Goal: Find specific page/section: Find specific page/section

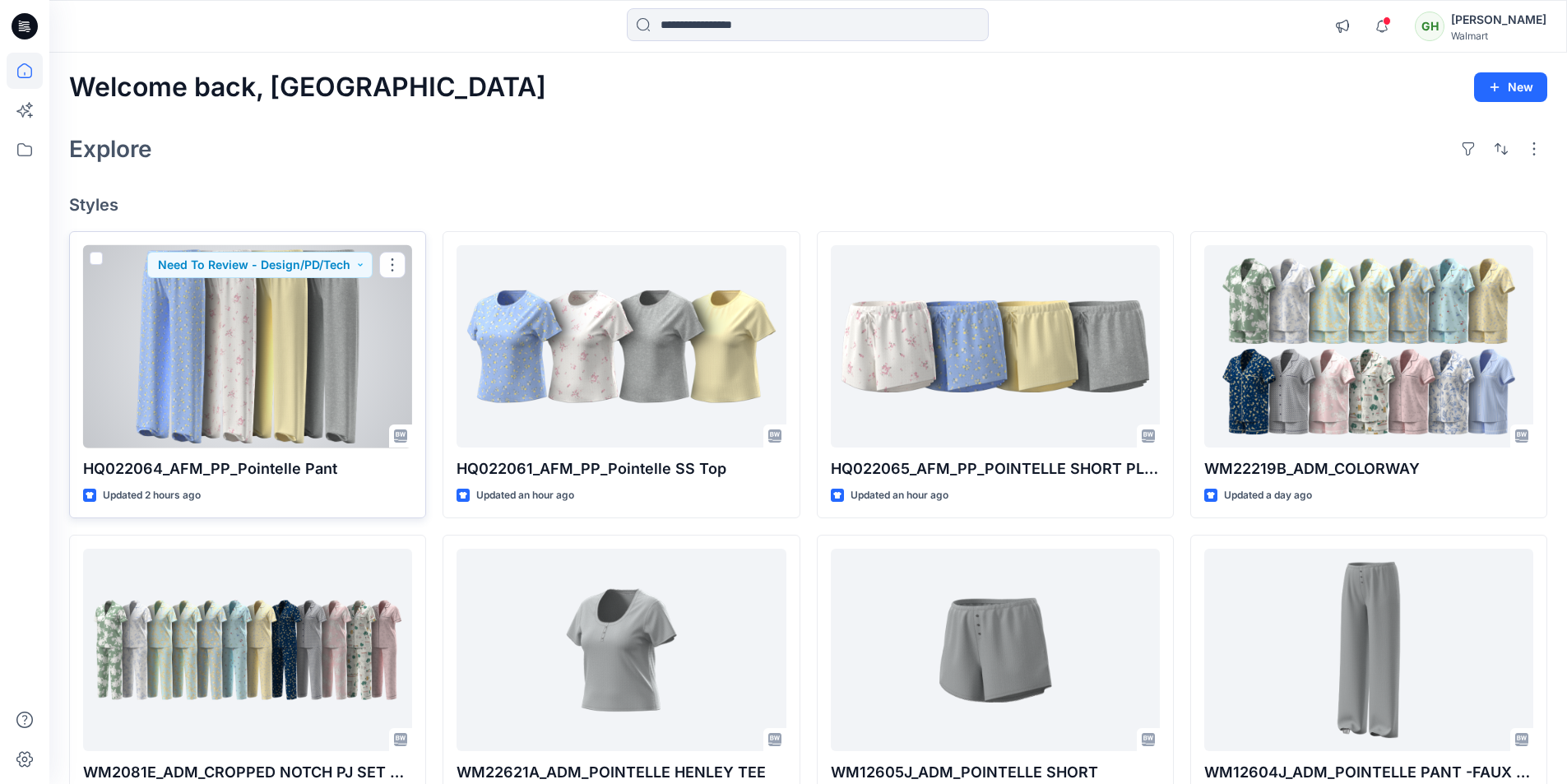
click at [274, 427] on div at bounding box center [248, 346] width 329 height 203
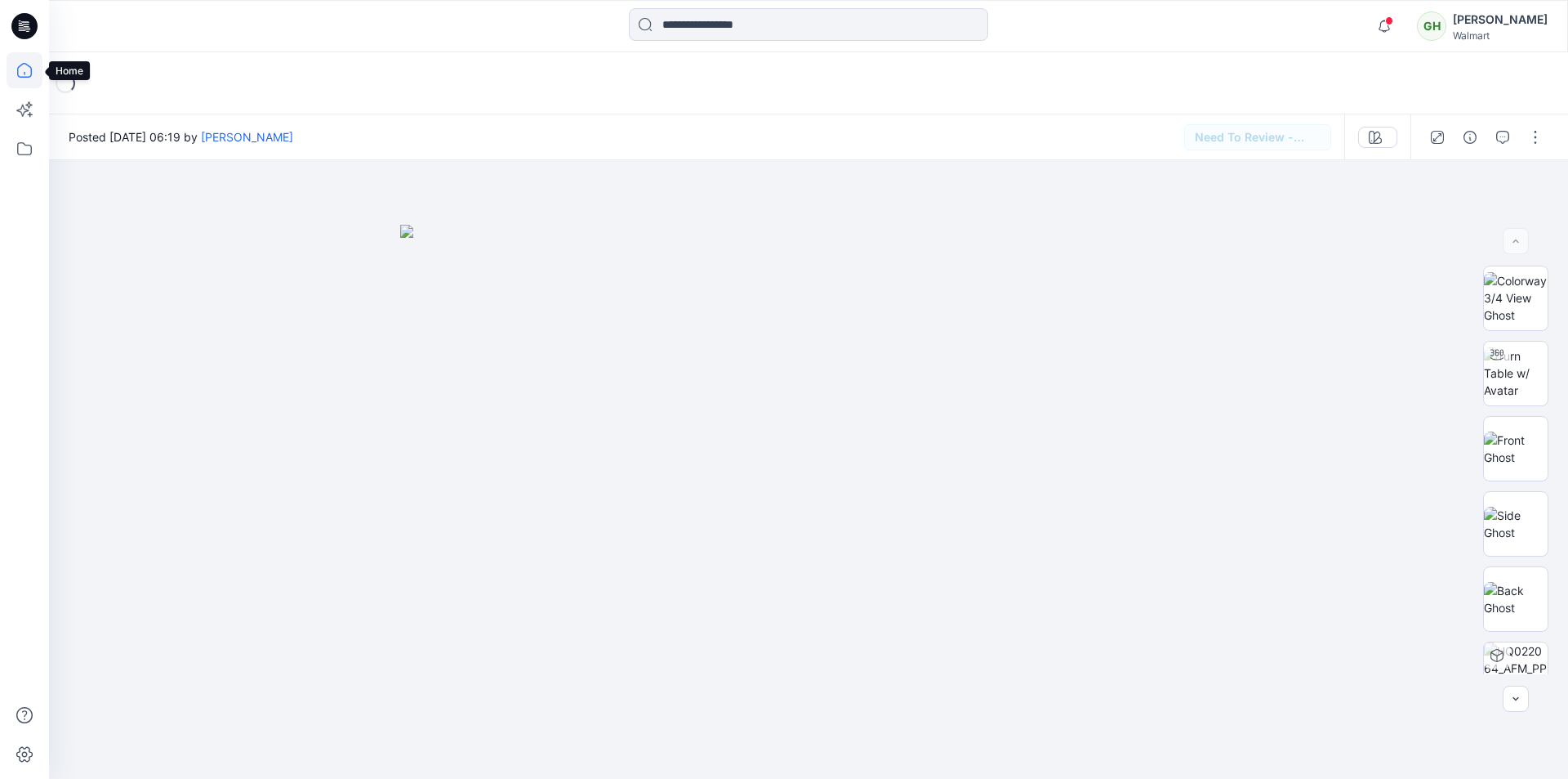
click at [27, 60] on icon at bounding box center [25, 70] width 36 height 36
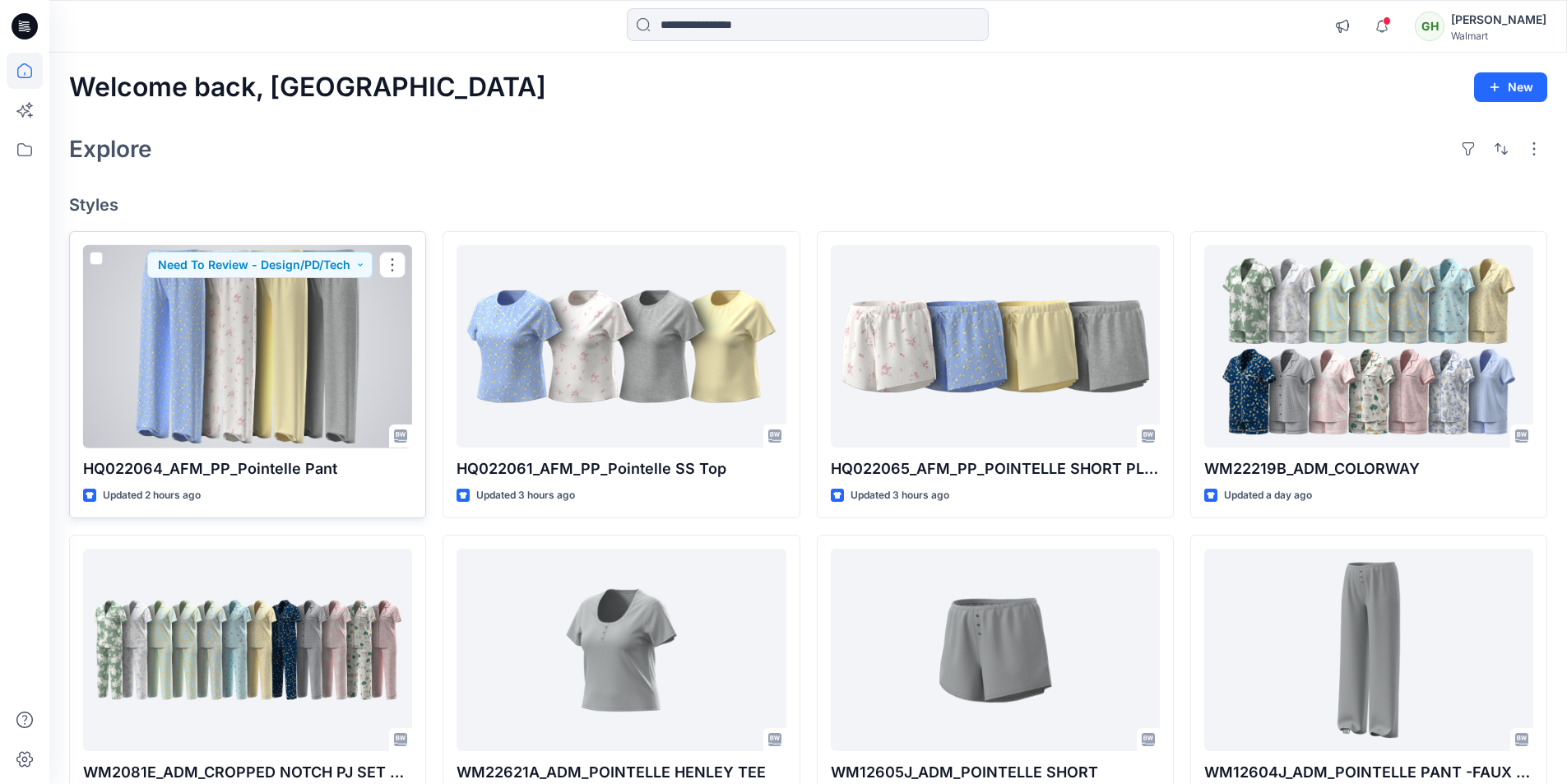
click at [308, 363] on div at bounding box center [248, 346] width 329 height 203
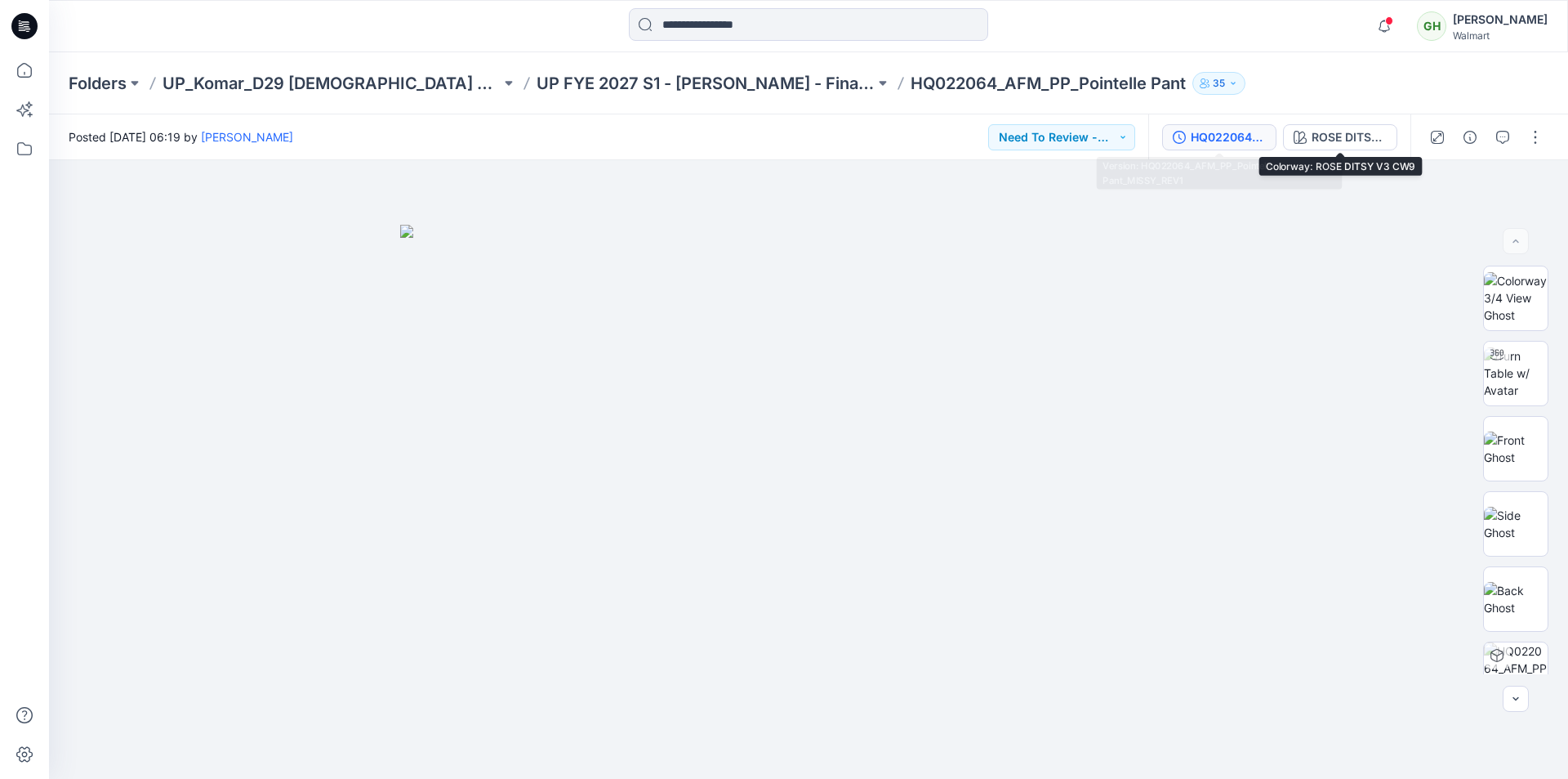
click at [1248, 135] on div "HQ022064_AFM_PP_Pointelle Pant_MISSY_REV1" at bounding box center [1229, 137] width 76 height 18
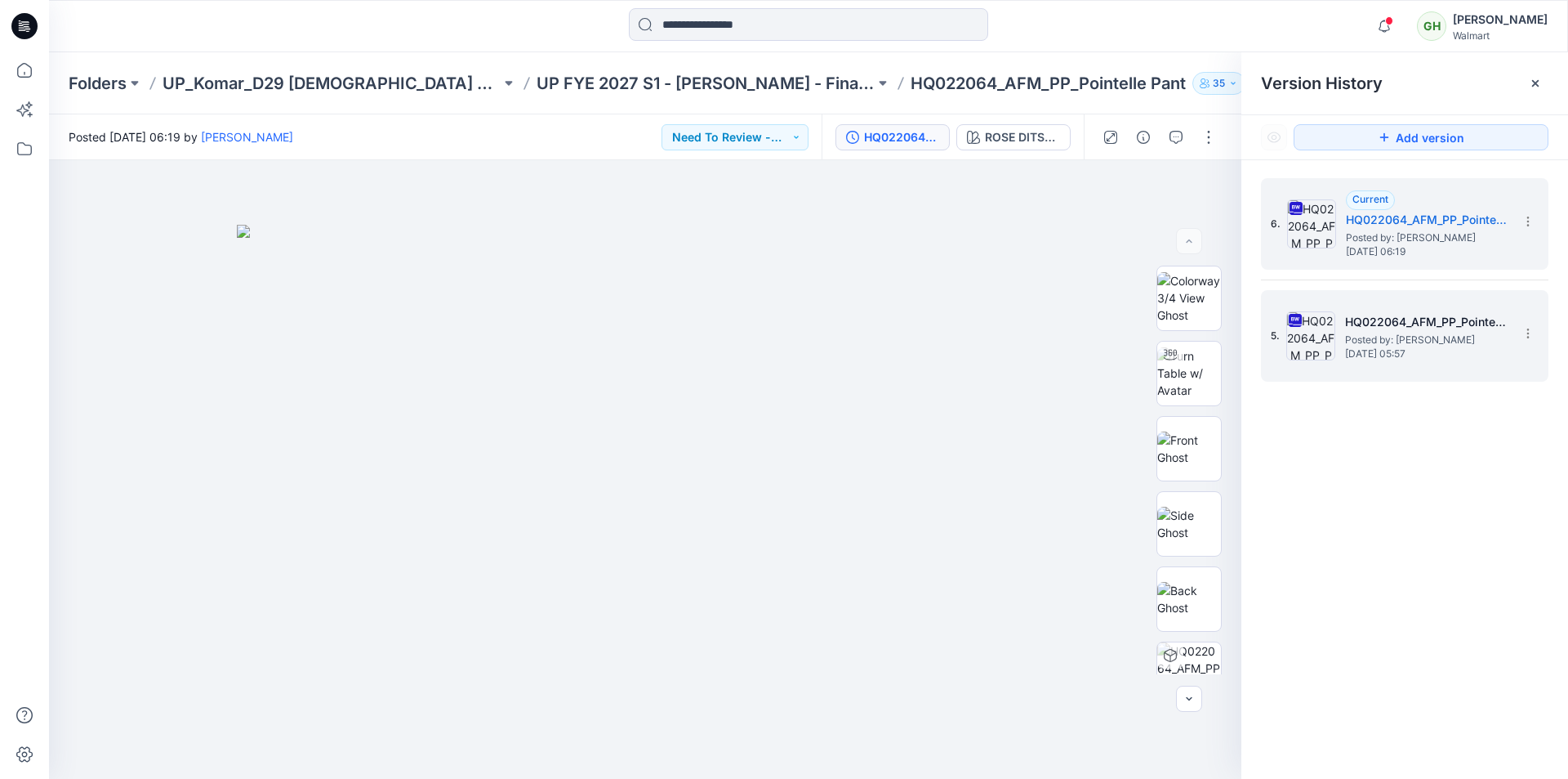
click at [1451, 351] on span "[DATE] 05:57" at bounding box center [1426, 354] width 164 height 11
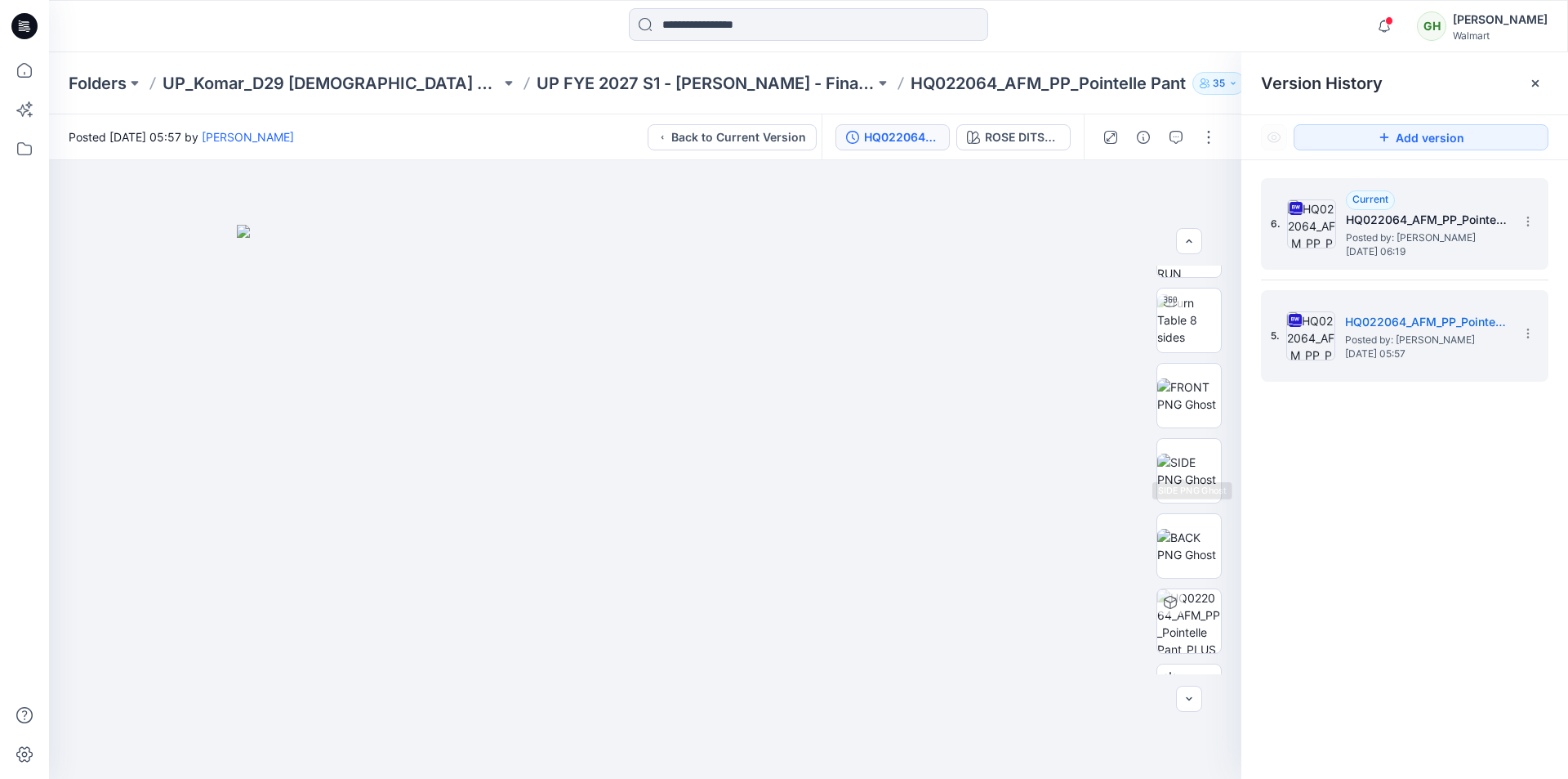
scroll to position [81, 0]
click at [1404, 213] on h5 "HQ022064_AFM_PP_Pointelle Pant_MISSY_REV1" at bounding box center [1427, 219] width 164 height 20
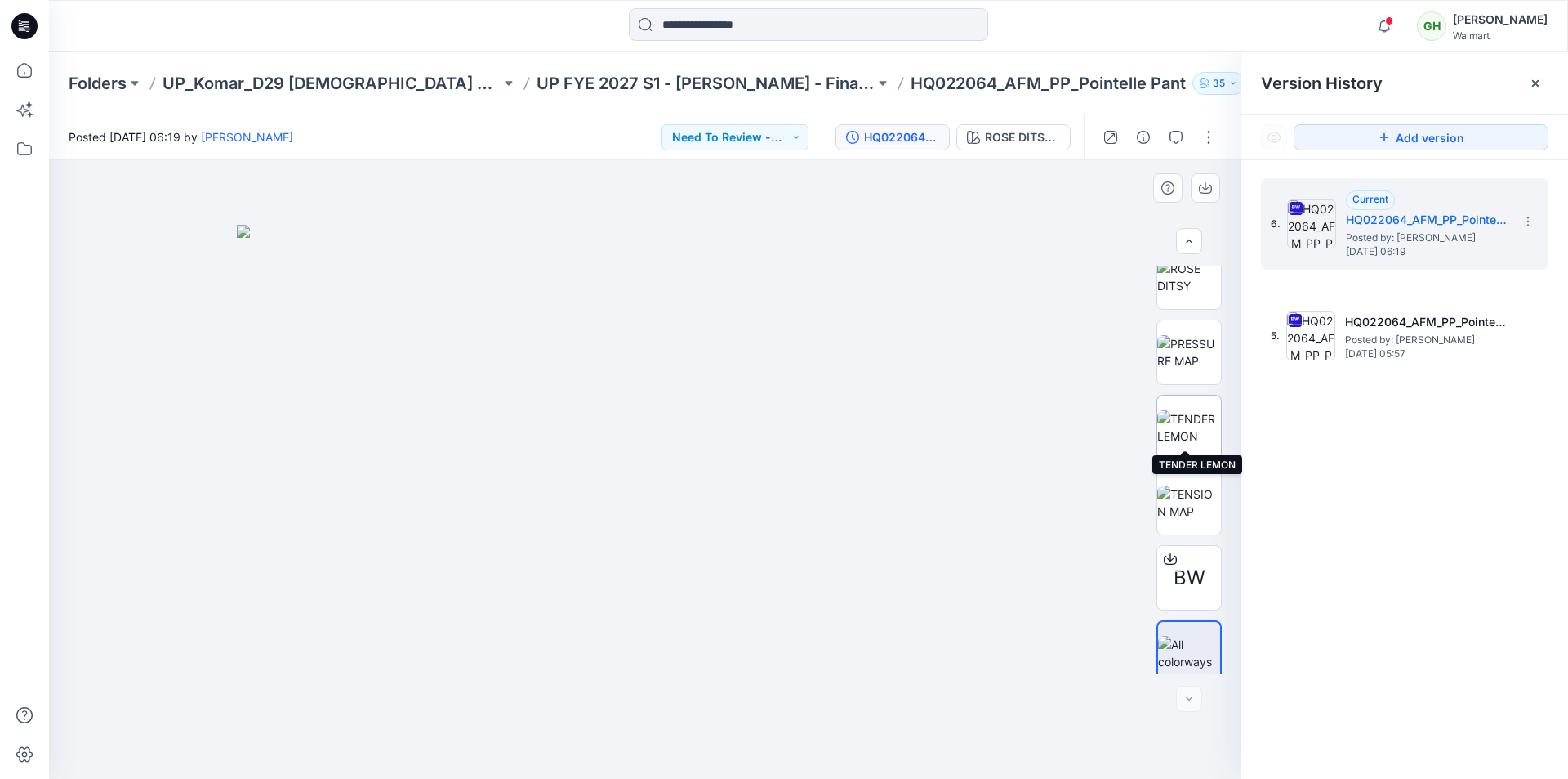
scroll to position [935, 0]
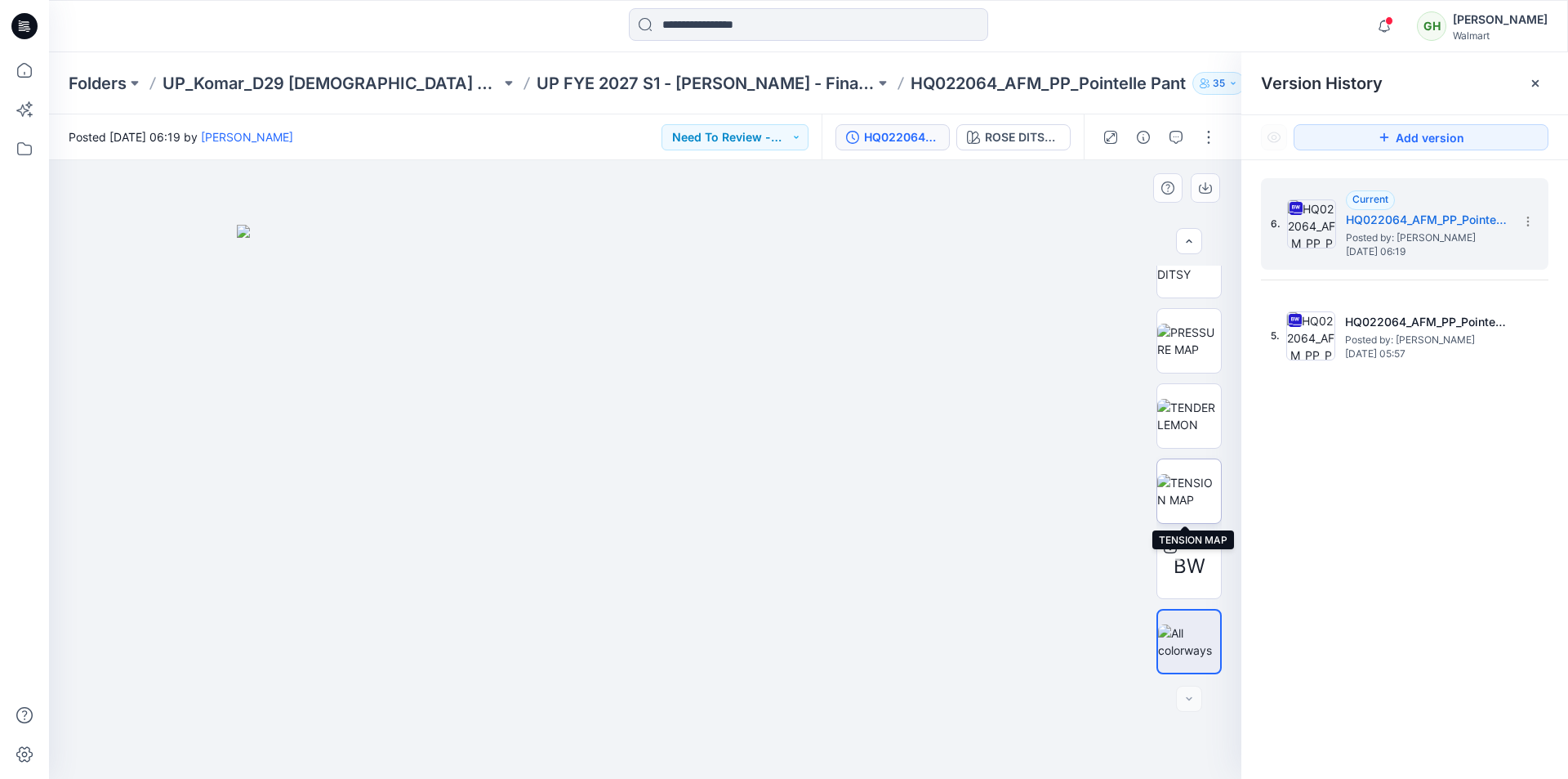
click at [1192, 478] on img at bounding box center [1189, 491] width 63 height 34
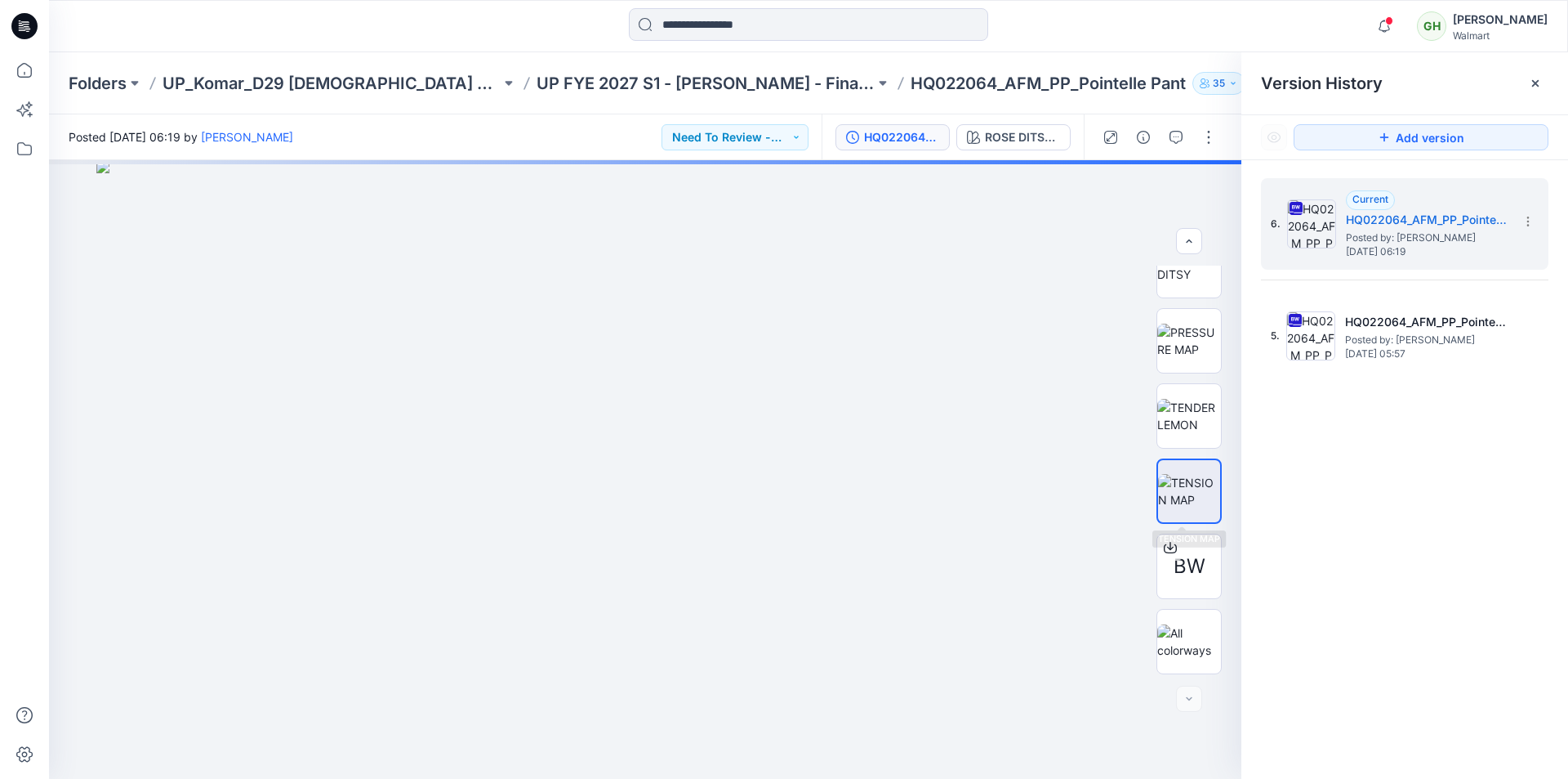
click at [1331, 471] on div "6. Current HQ022064_AFM_PP_Pointelle Pant_MISSY_REV1 Posted by: [PERSON_NAME] […" at bounding box center [1405, 480] width 327 height 642
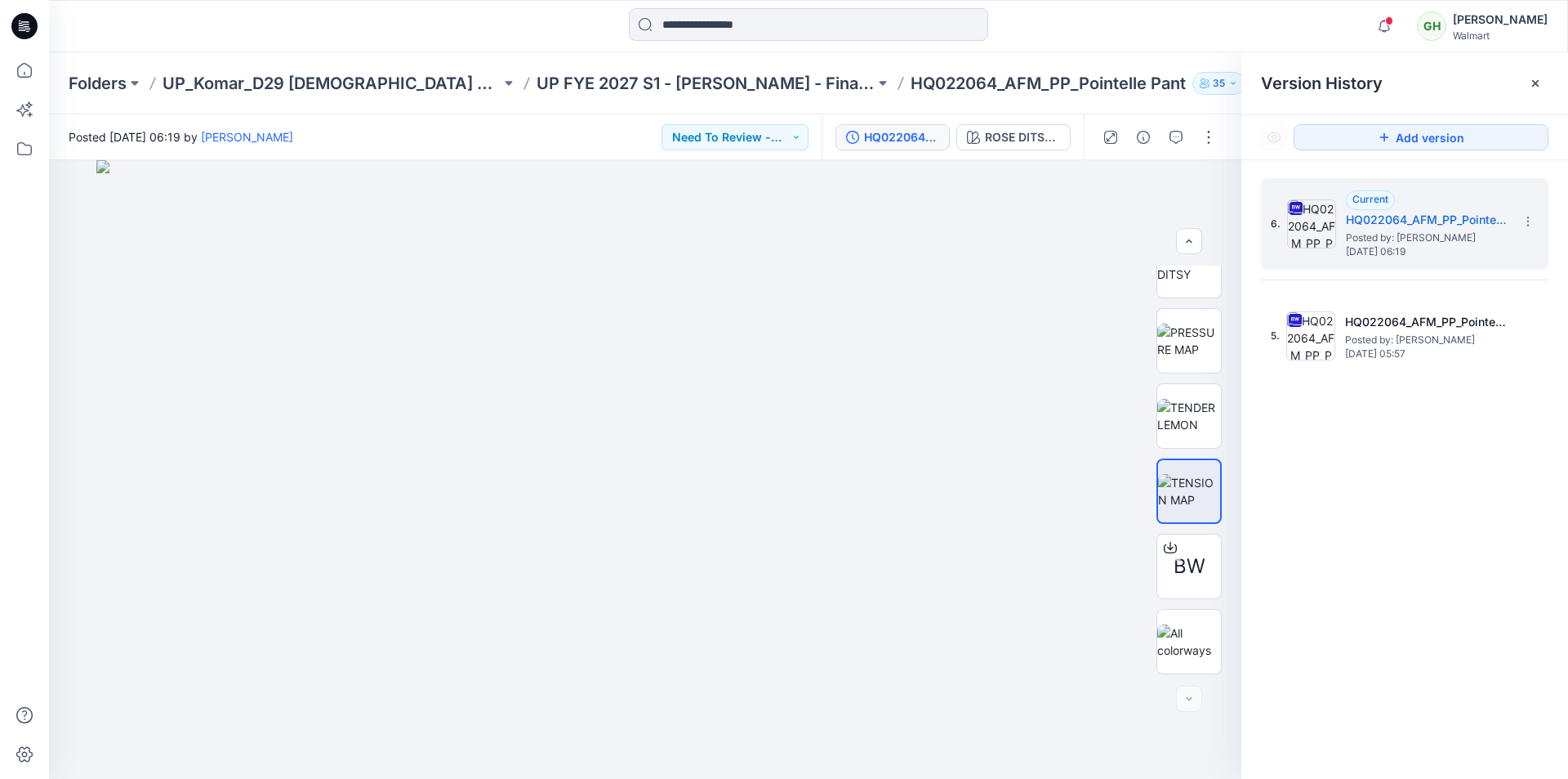
click at [1331, 563] on div "6. Current HQ022064_AFM_PP_Pointelle Pant_MISSY_REV1 Posted by: [PERSON_NAME] […" at bounding box center [1405, 480] width 327 height 642
click at [28, 69] on icon at bounding box center [25, 70] width 36 height 36
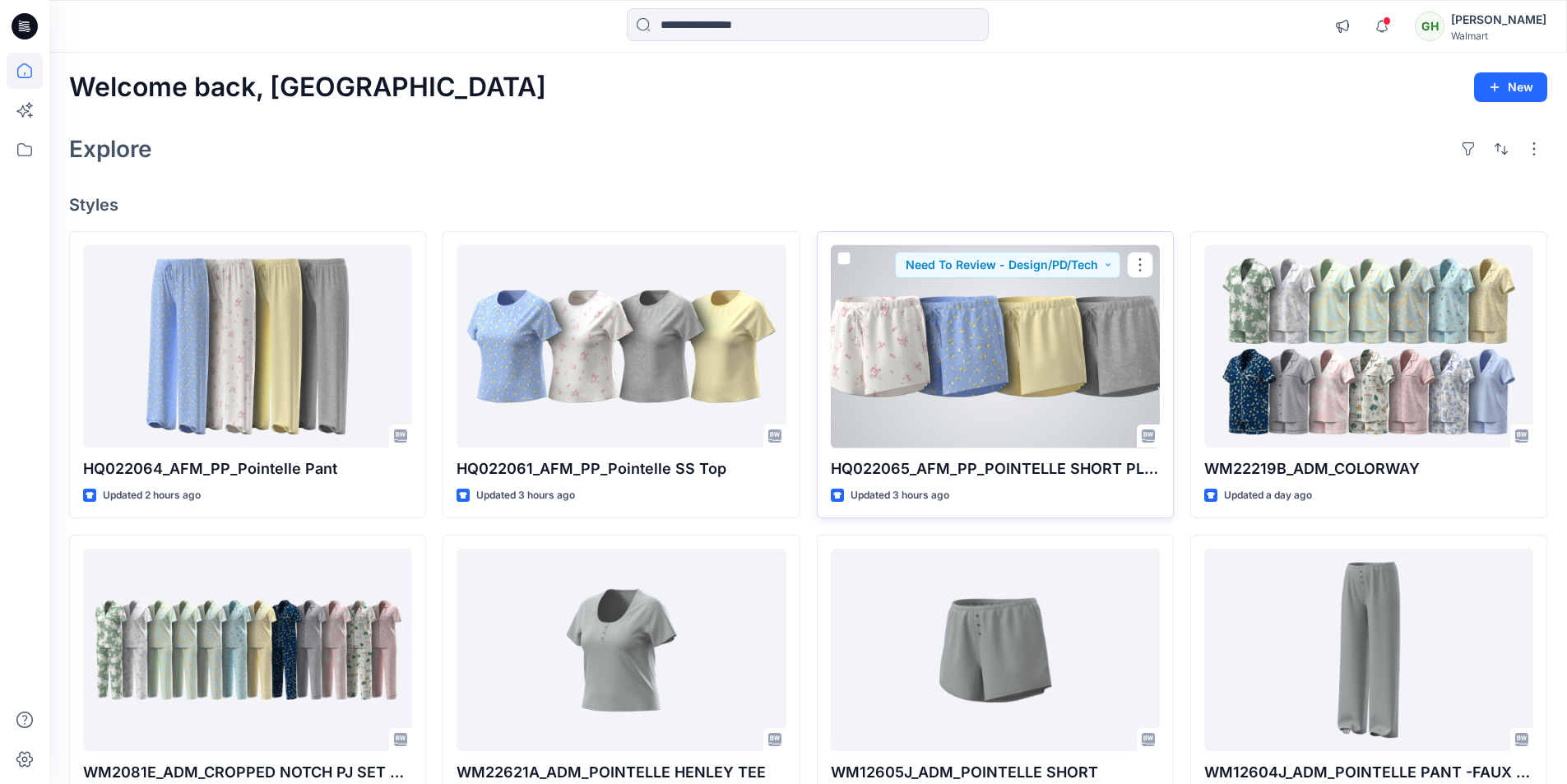
click at [1027, 327] on div at bounding box center [996, 346] width 329 height 203
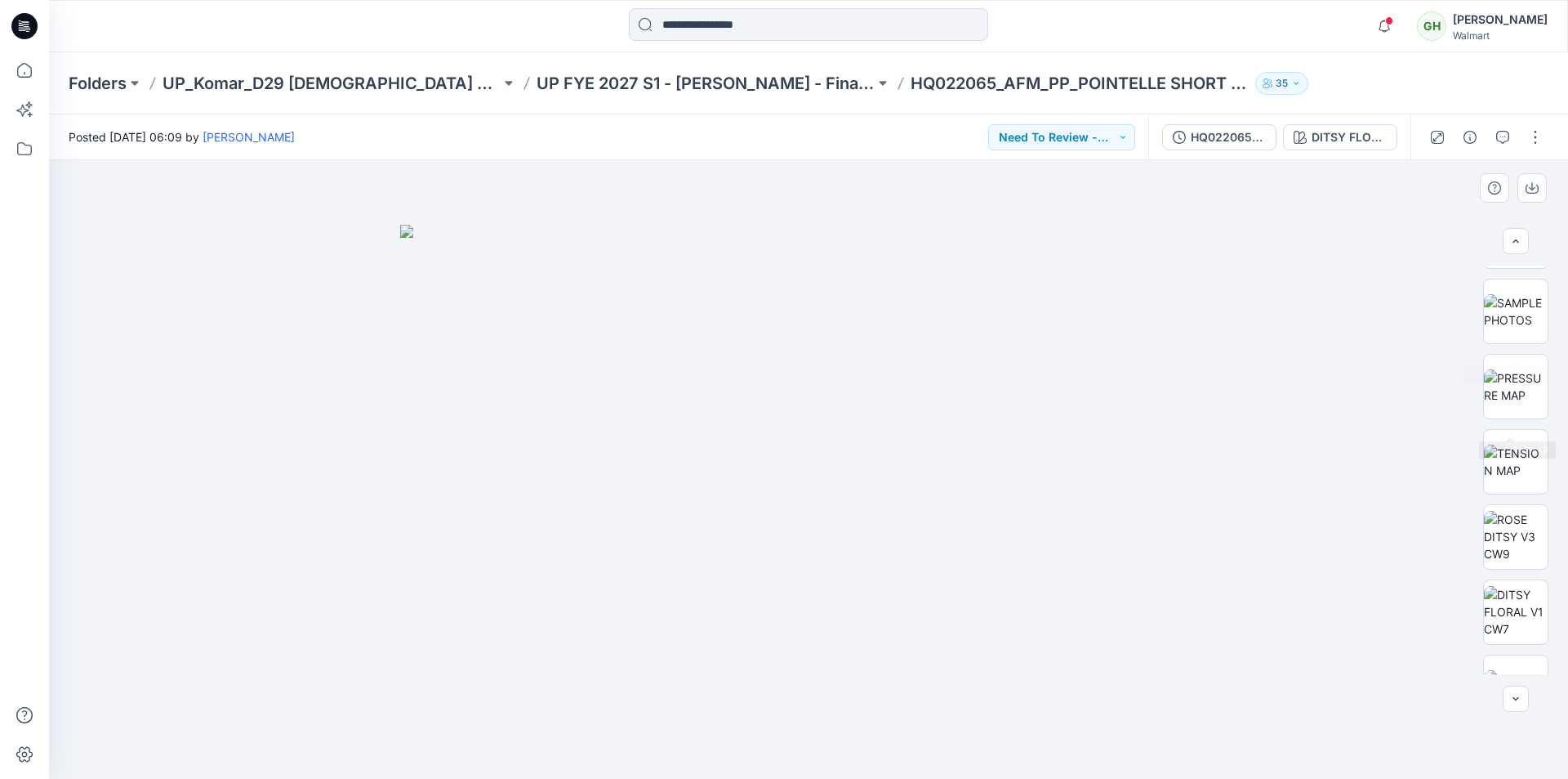
scroll to position [817, 0]
click at [1525, 378] on img at bounding box center [1515, 383] width 63 height 34
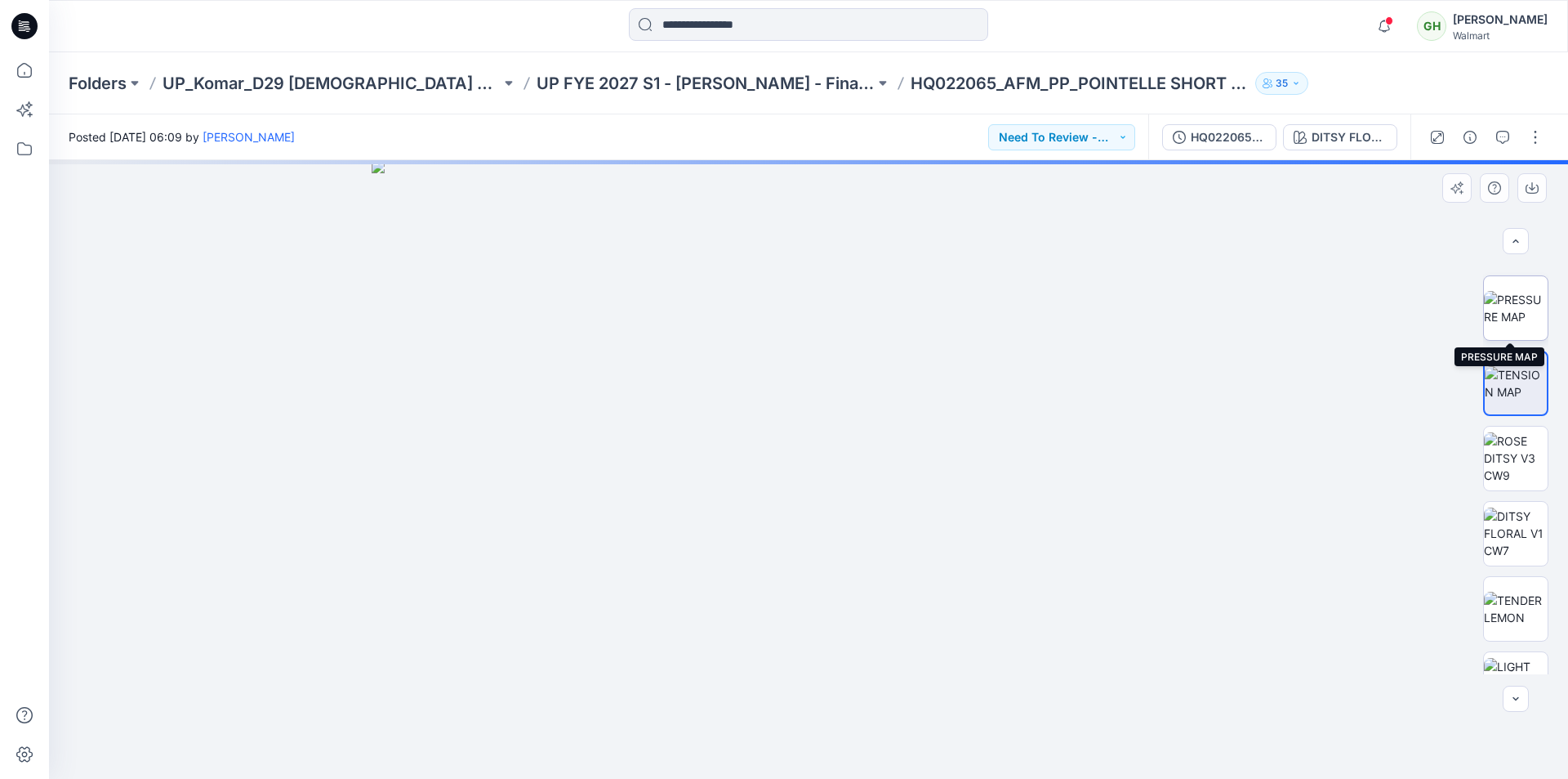
click at [1504, 307] on img at bounding box center [1515, 308] width 63 height 34
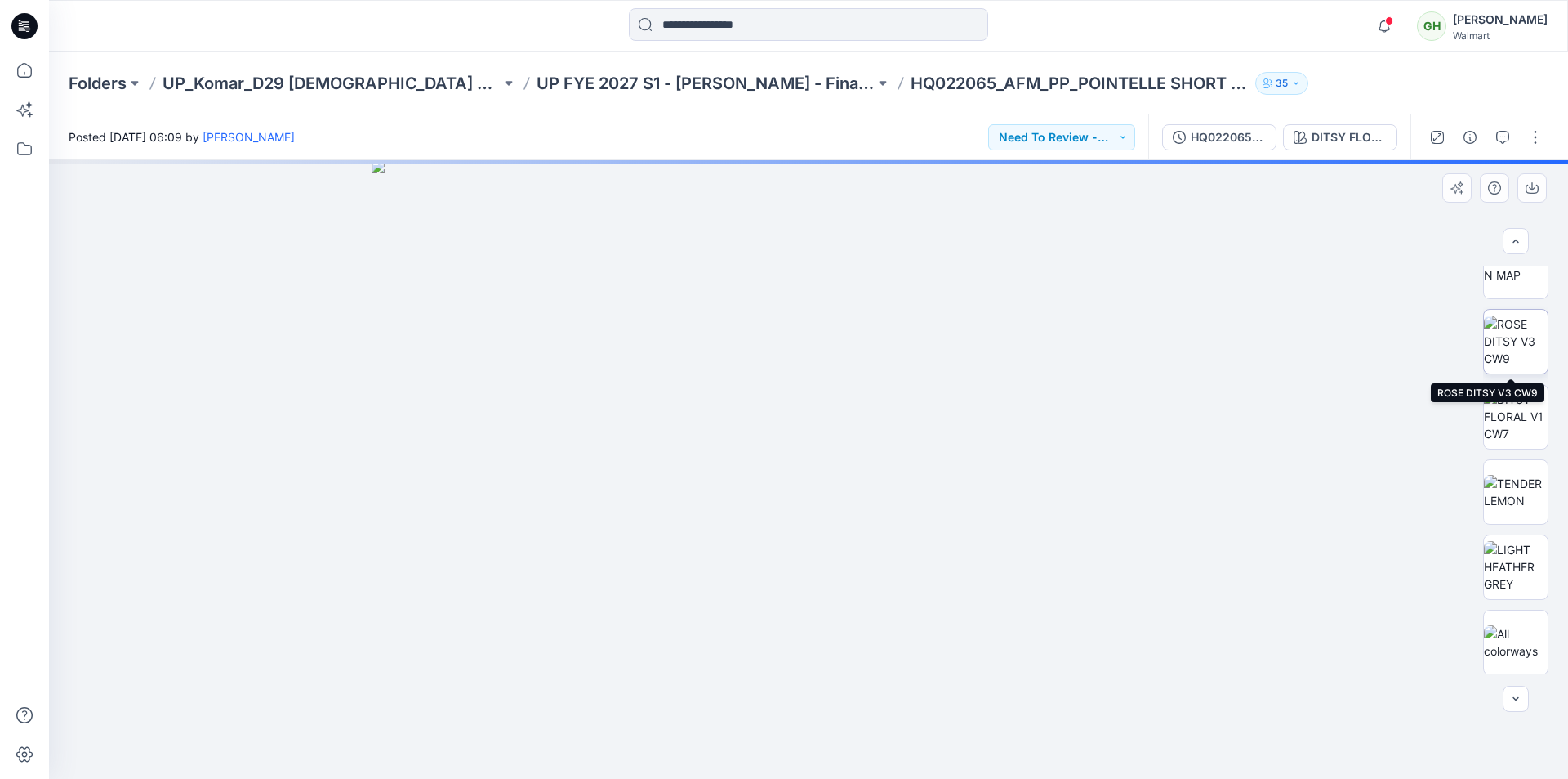
scroll to position [935, 0]
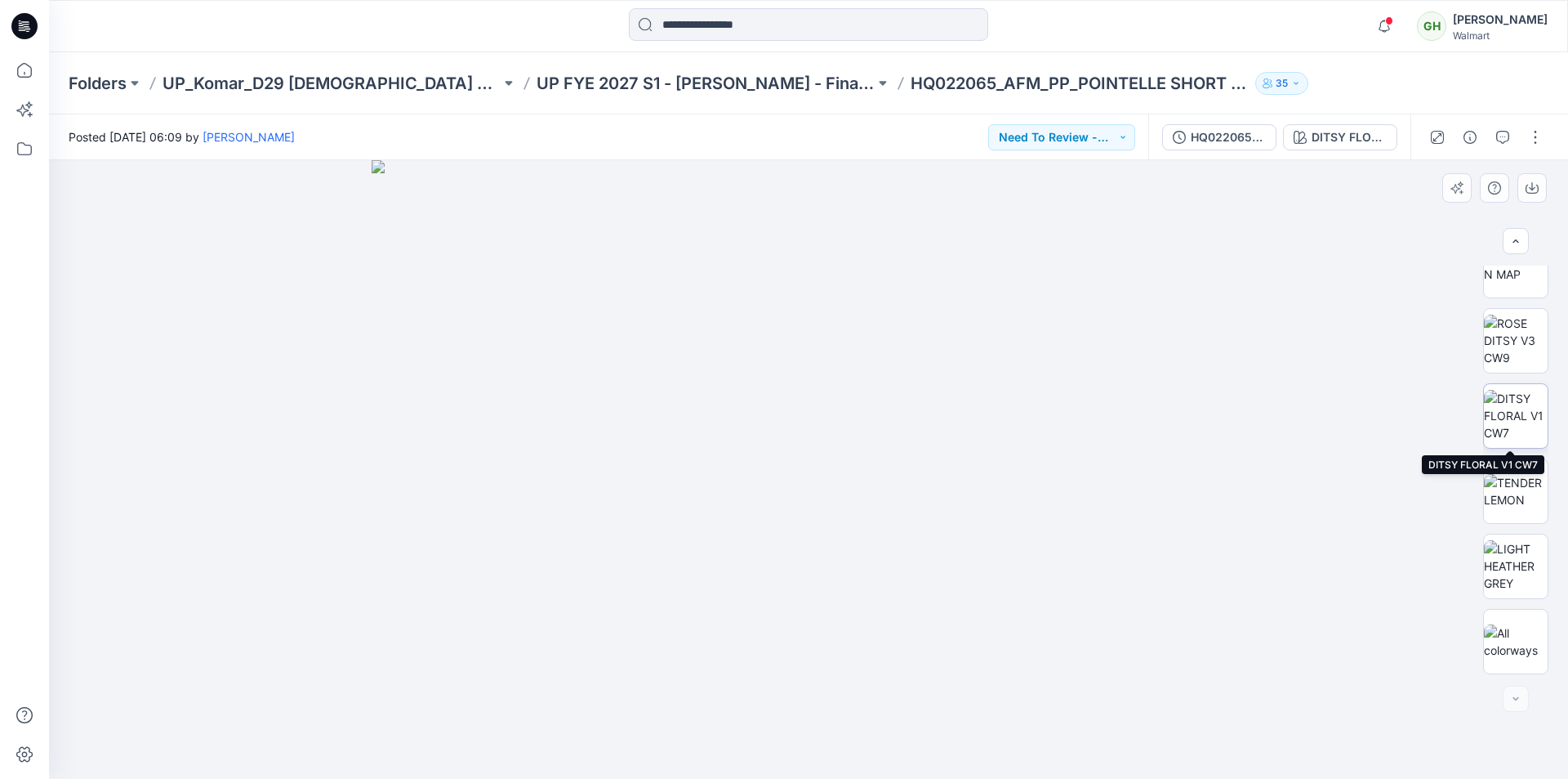
click at [1517, 400] on img at bounding box center [1515, 415] width 63 height 51
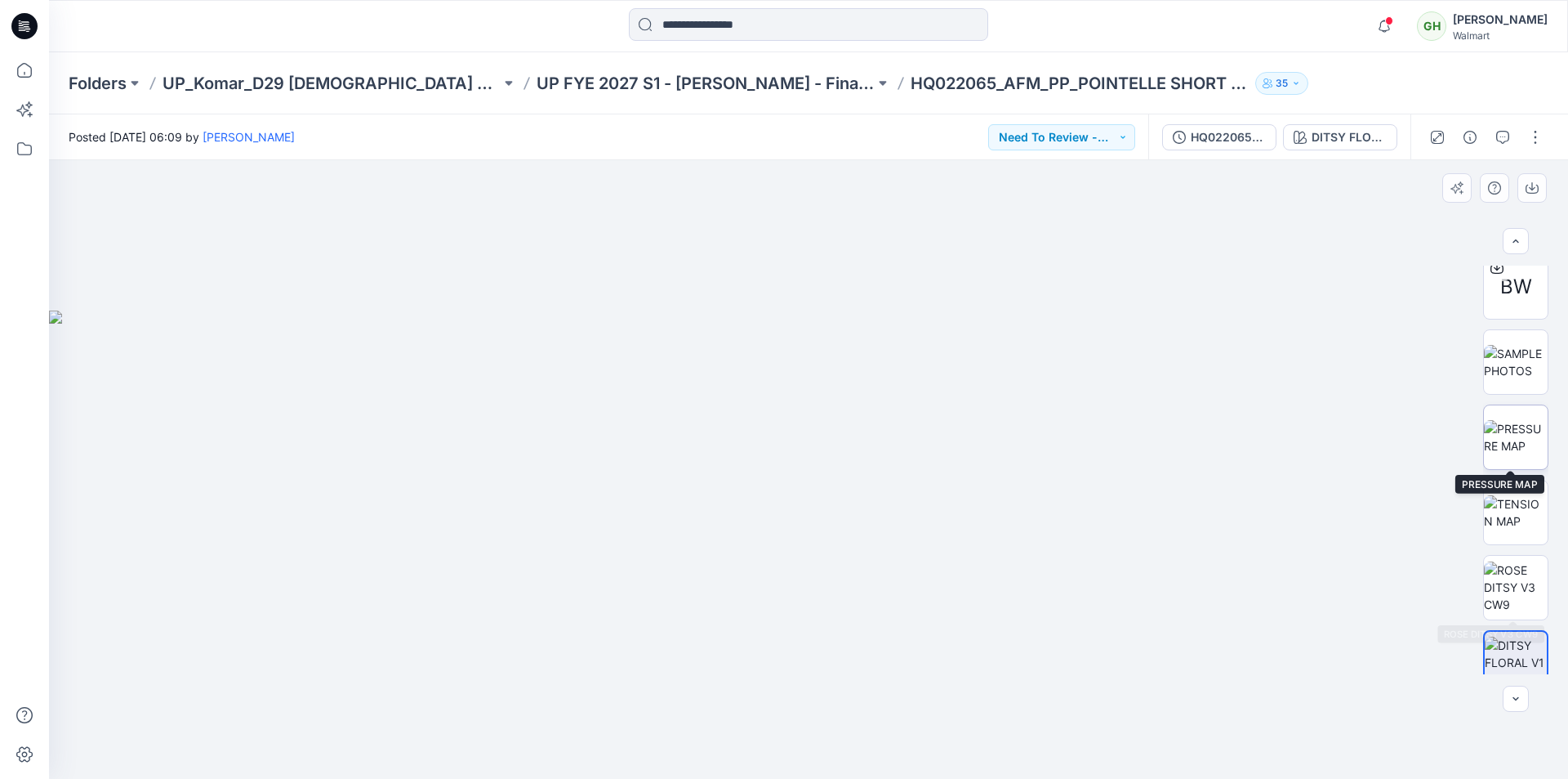
scroll to position [689, 0]
click at [1521, 370] on img at bounding box center [1515, 360] width 63 height 34
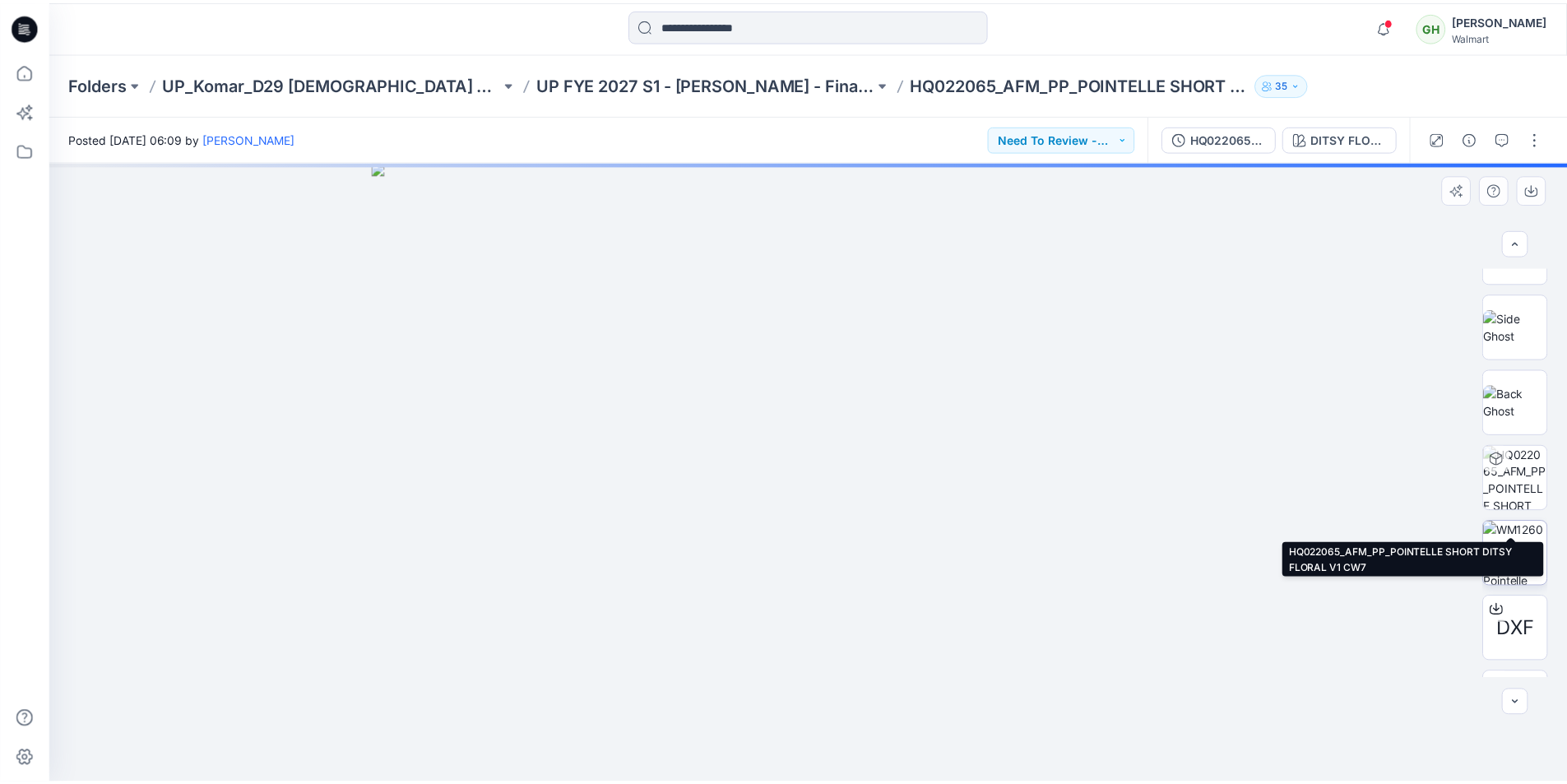
scroll to position [0, 0]
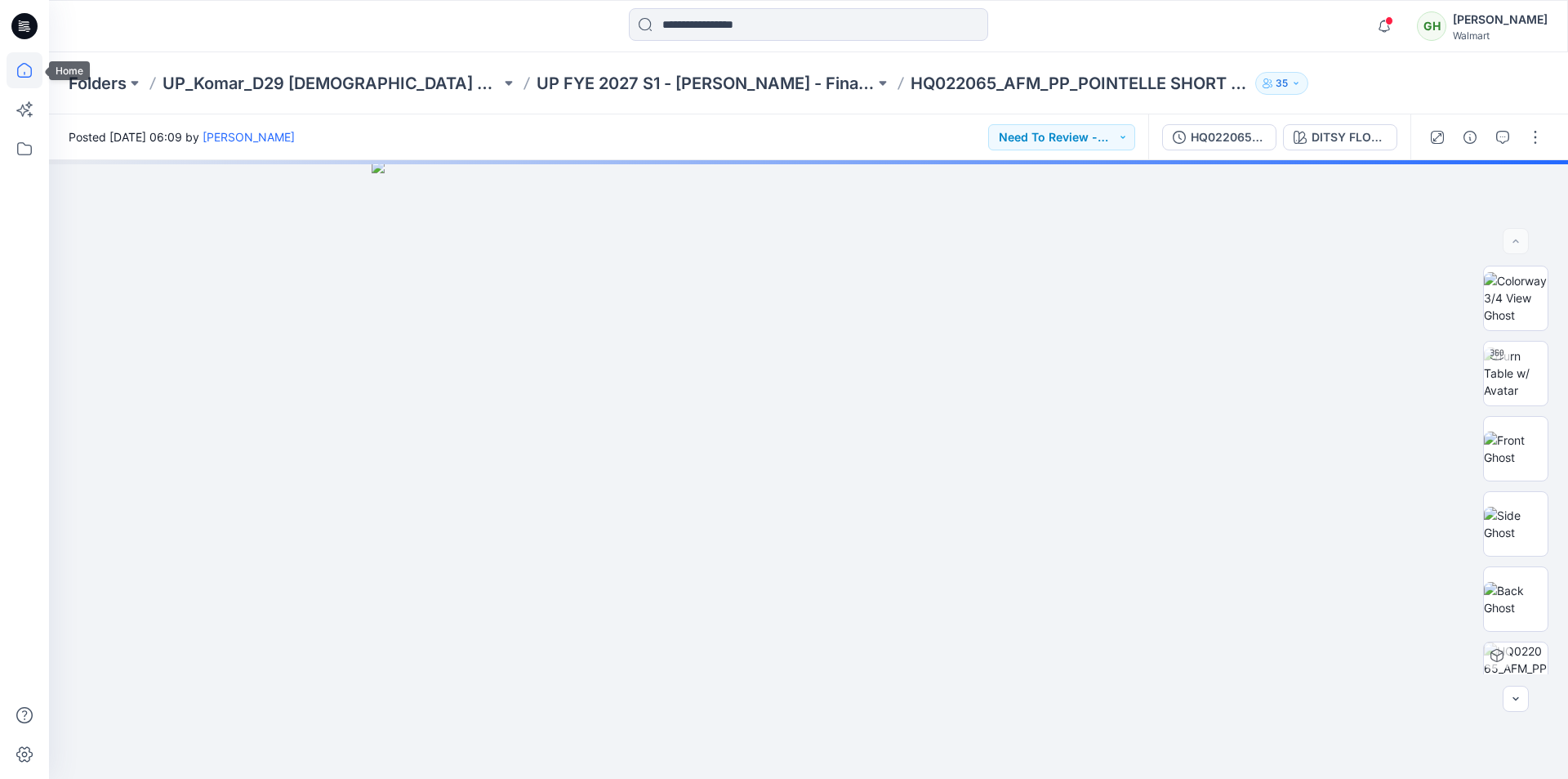
click at [27, 69] on icon at bounding box center [25, 70] width 36 height 36
